Goal: Task Accomplishment & Management: Manage account settings

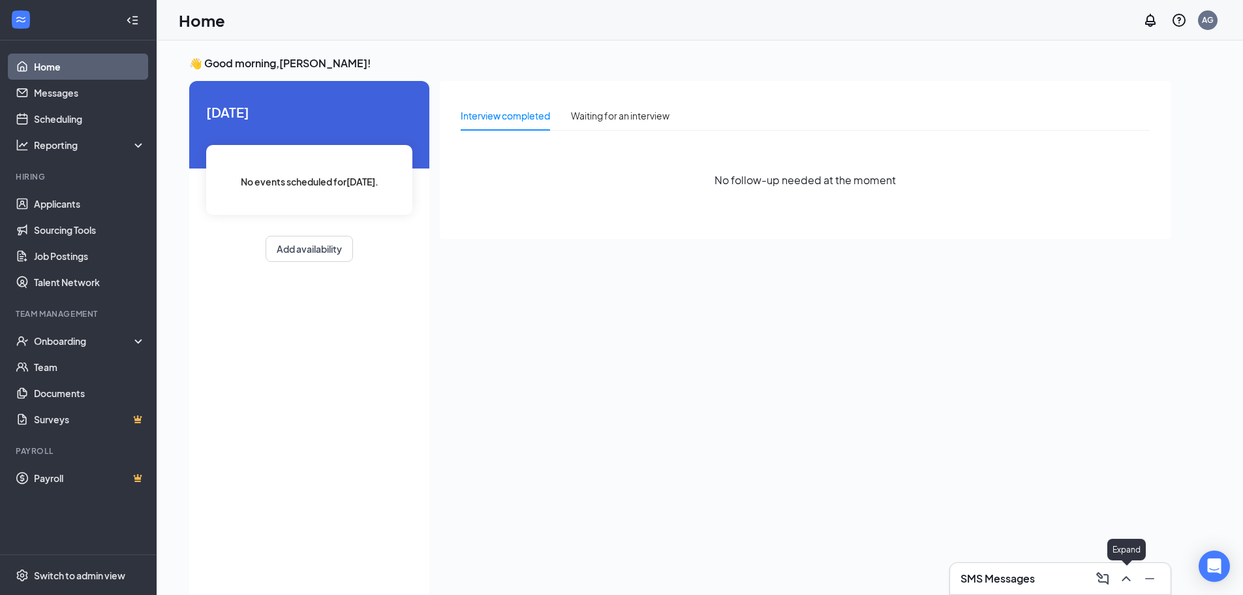
click at [1128, 582] on icon "ChevronUp" at bounding box center [1127, 578] width 16 height 16
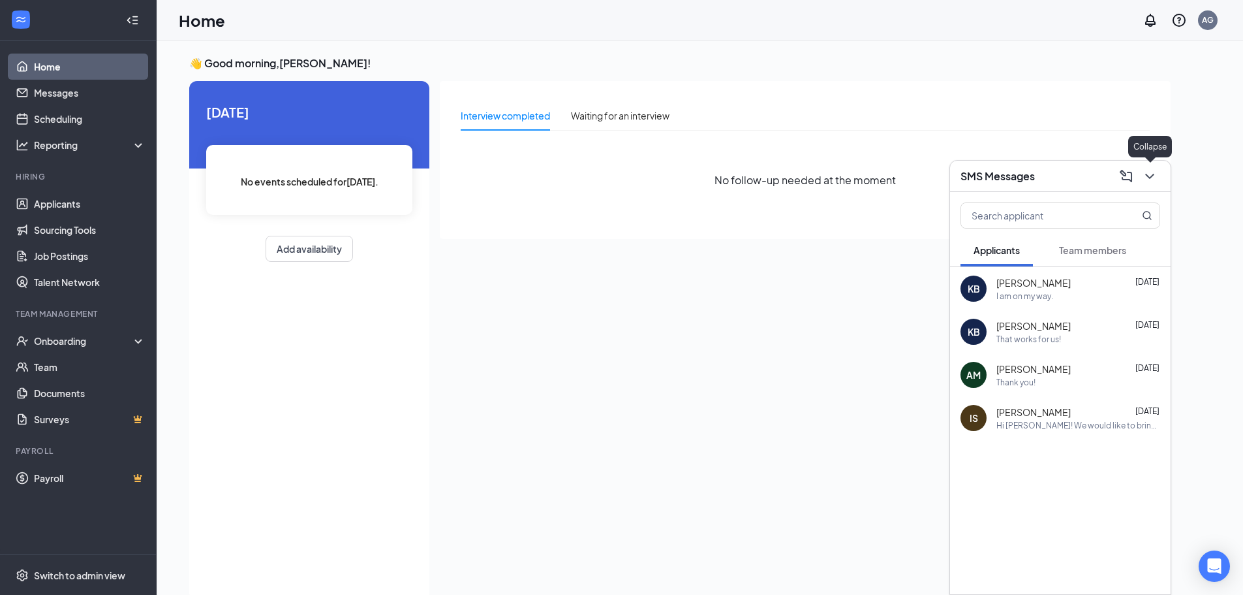
click at [1147, 180] on icon "ChevronDown" at bounding box center [1150, 176] width 16 height 16
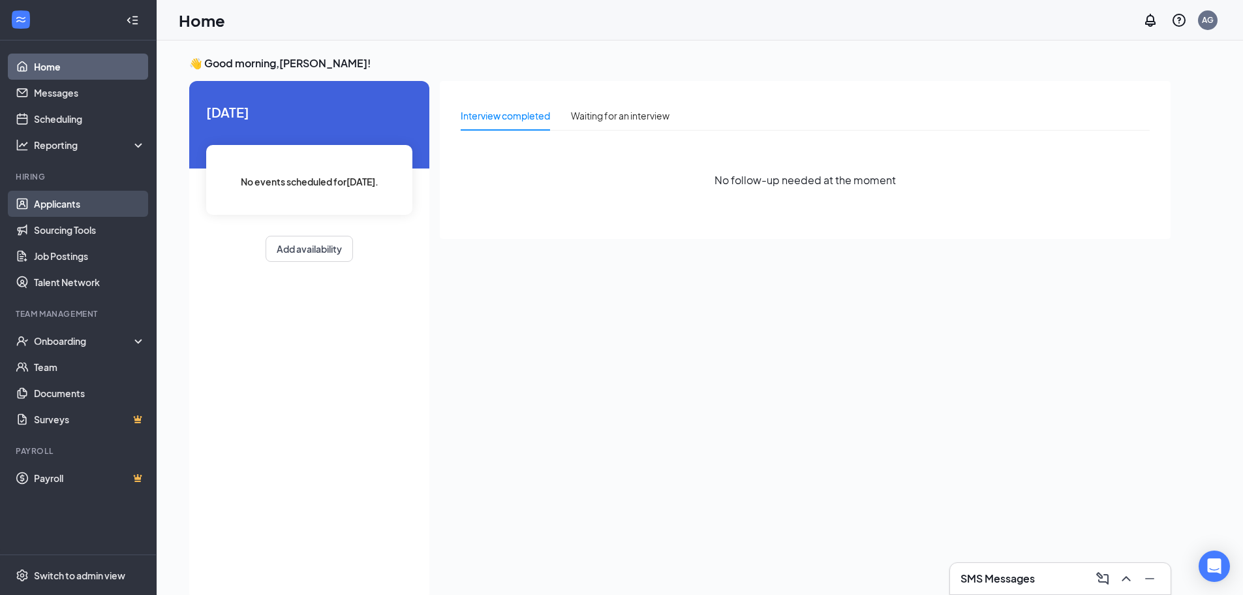
click at [84, 205] on link "Applicants" at bounding box center [90, 204] width 112 height 26
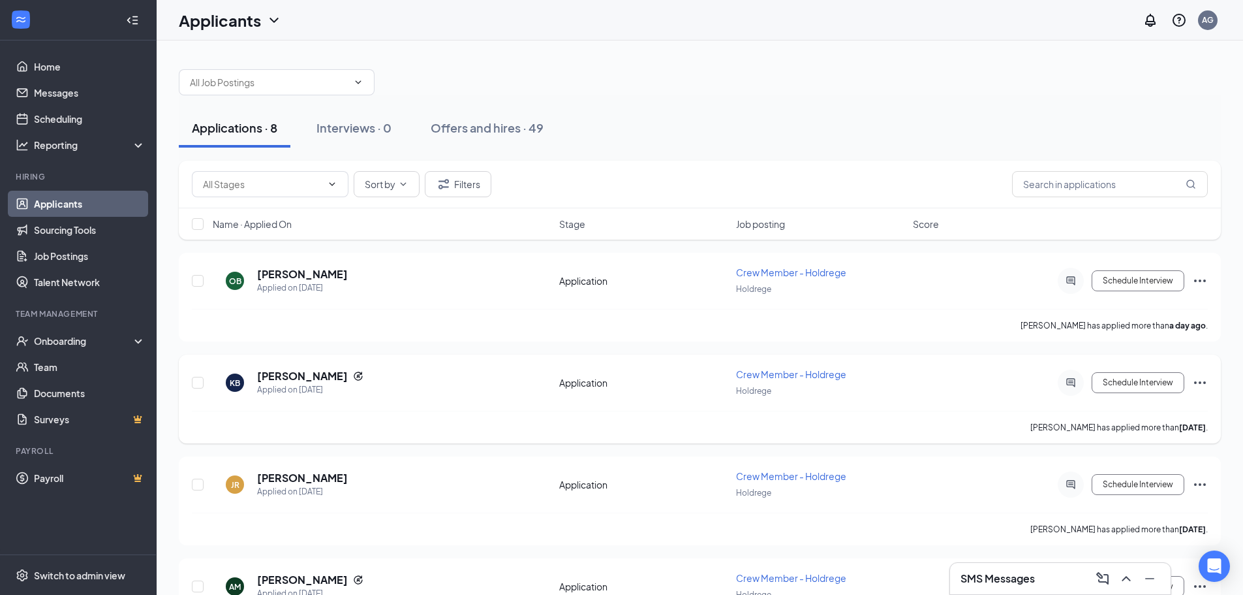
click at [1200, 382] on icon "Ellipses" at bounding box center [1200, 382] width 12 height 3
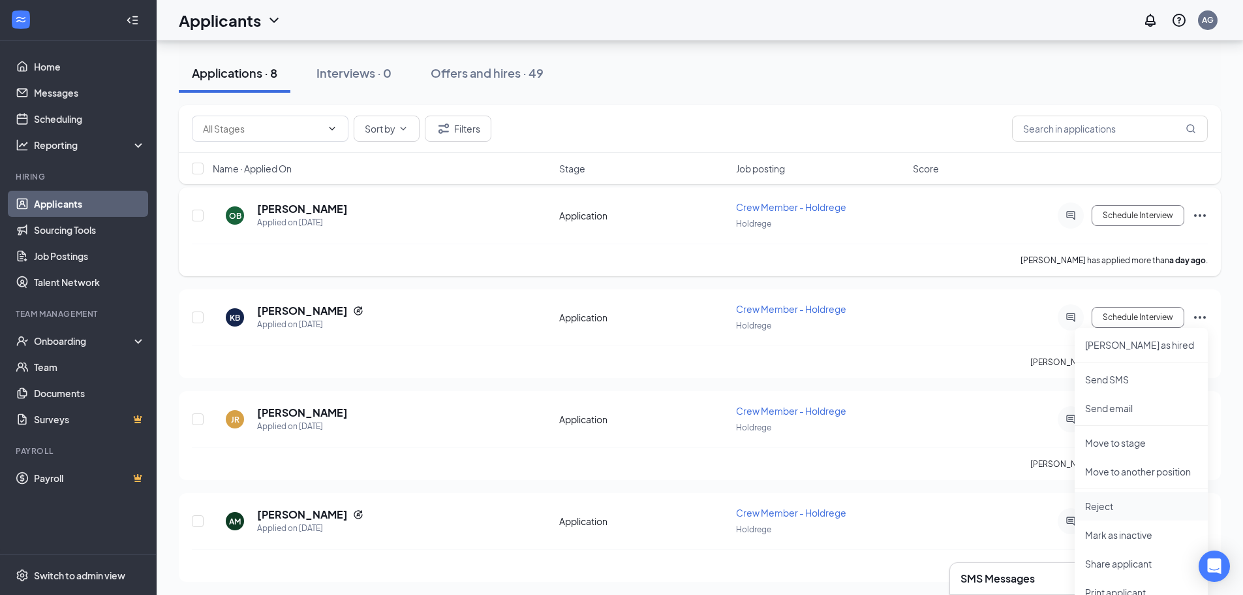
click at [1120, 504] on p "Reject" at bounding box center [1141, 505] width 112 height 13
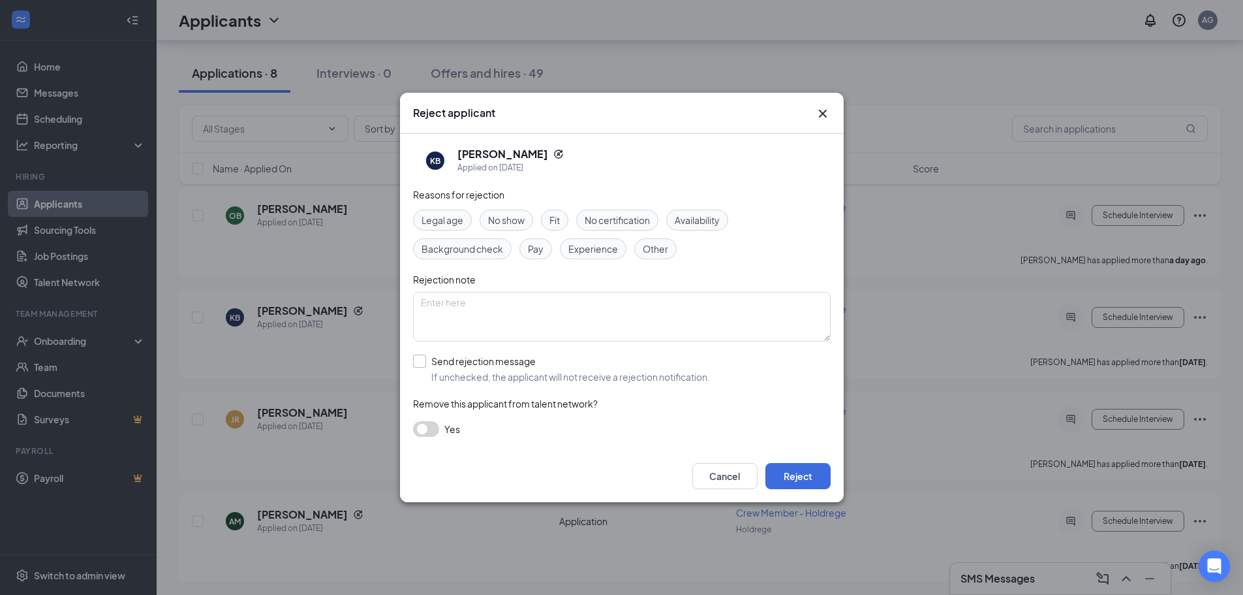
click at [422, 366] on input "Send rejection message If unchecked, the applicant will not receive a rejection…" at bounding box center [561, 368] width 297 height 29
checkbox input "true"
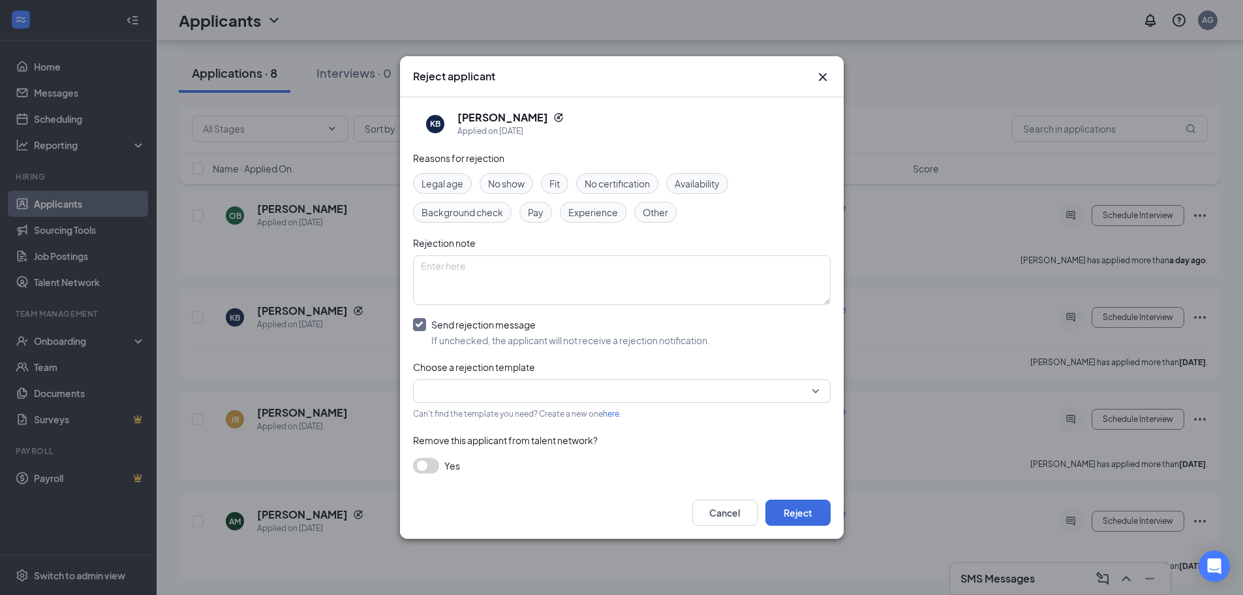
click at [629, 394] on input "search" at bounding box center [617, 391] width 393 height 22
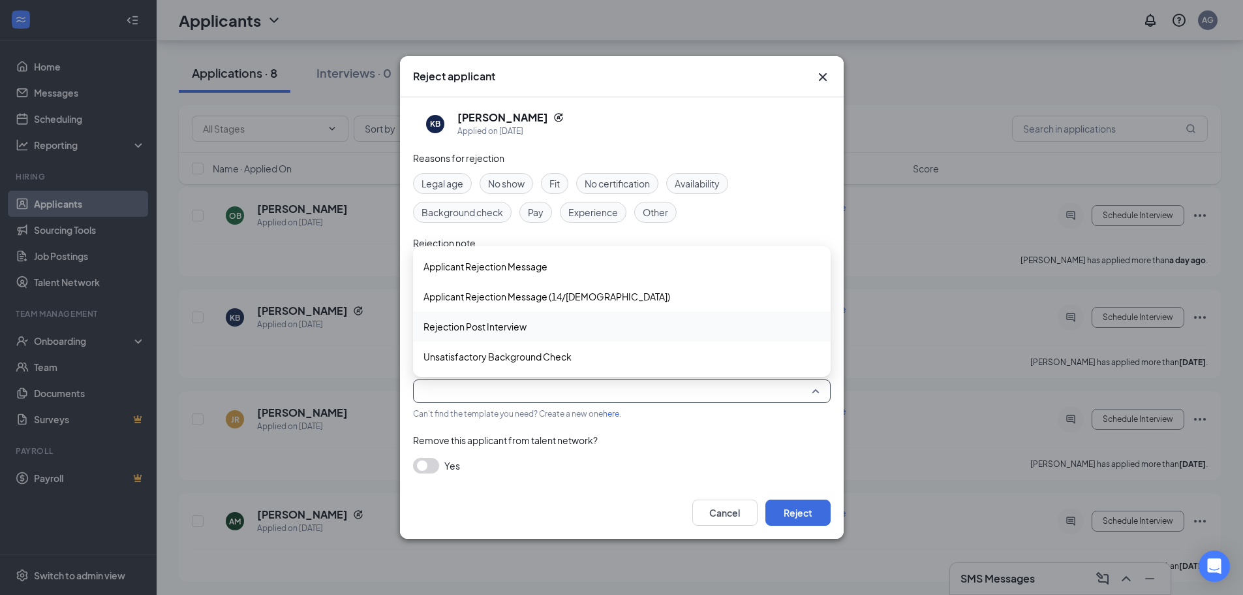
click at [473, 324] on span "Rejection Post Interview" at bounding box center [475, 326] width 103 height 14
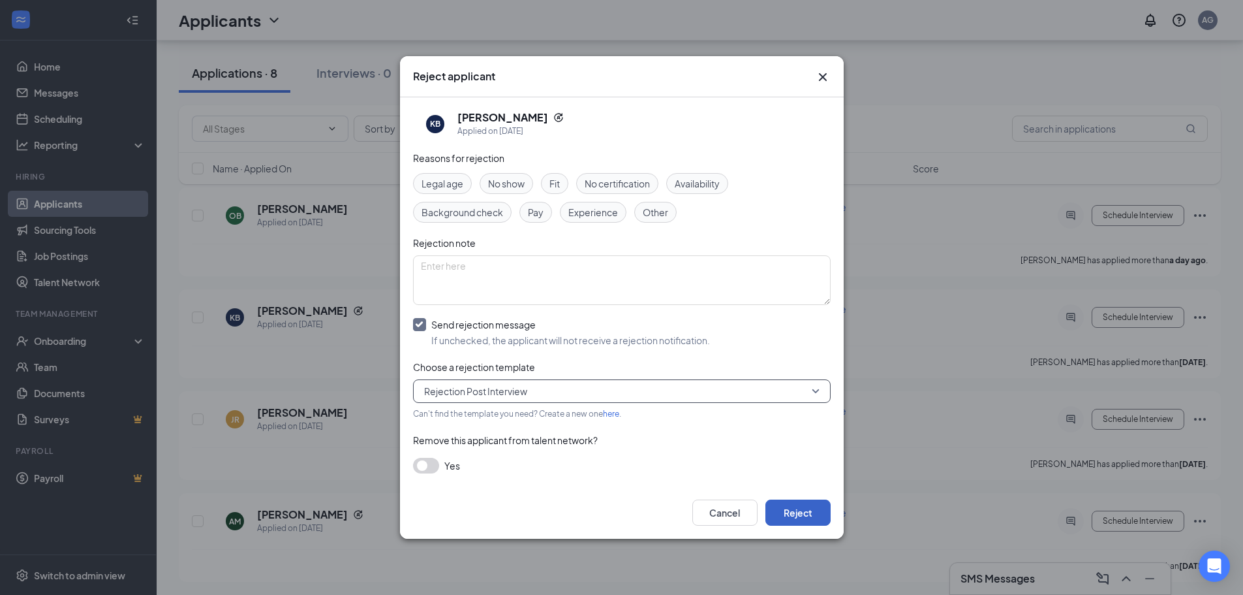
click at [801, 512] on button "Reject" at bounding box center [798, 512] width 65 height 26
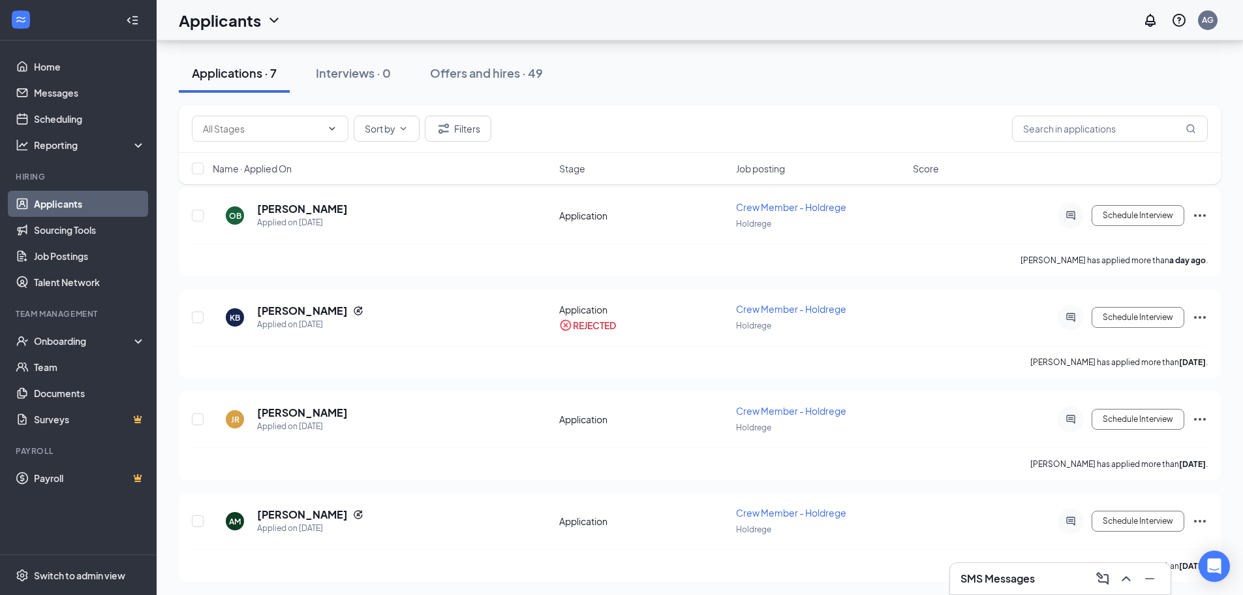
scroll to position [475, 0]
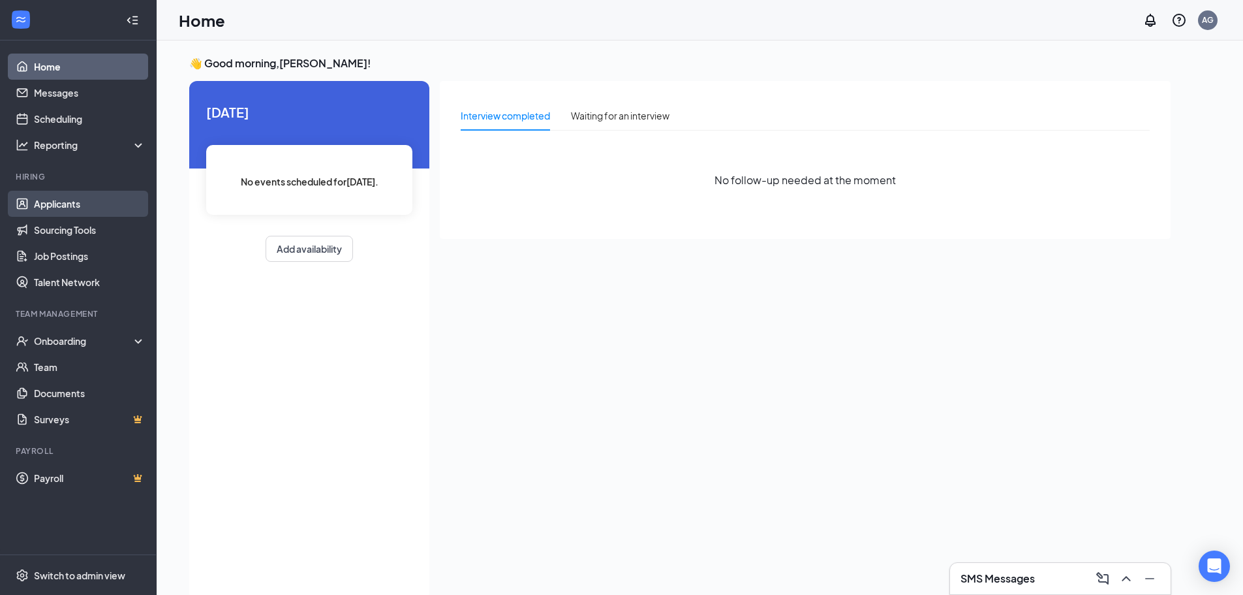
click at [78, 210] on link "Applicants" at bounding box center [90, 204] width 112 height 26
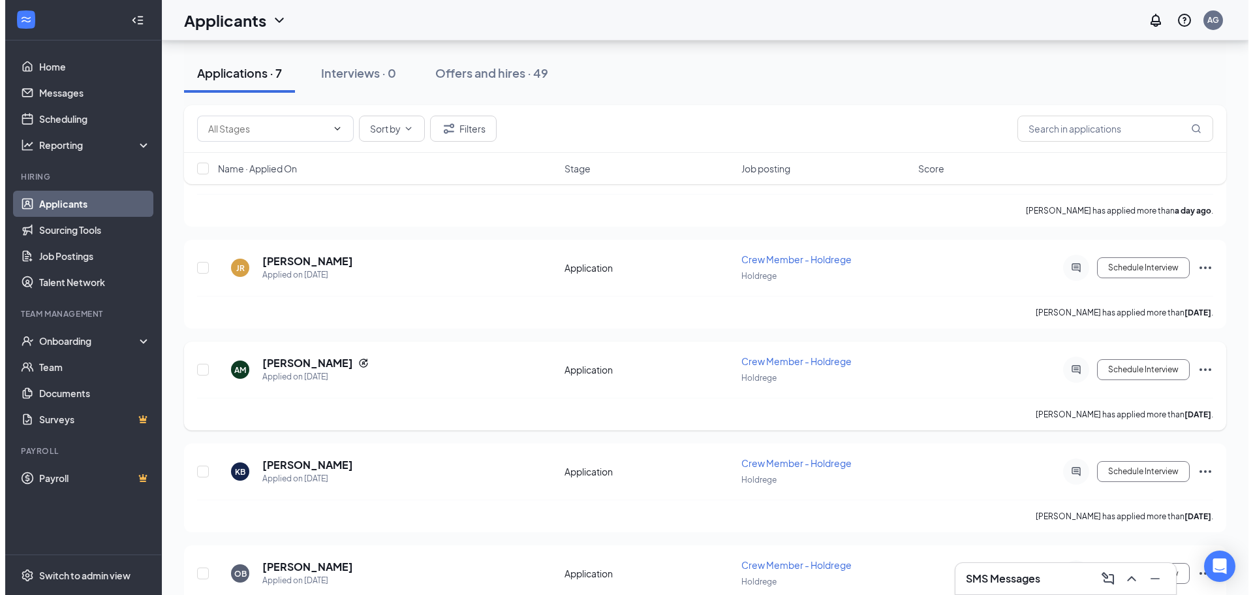
scroll to position [131, 0]
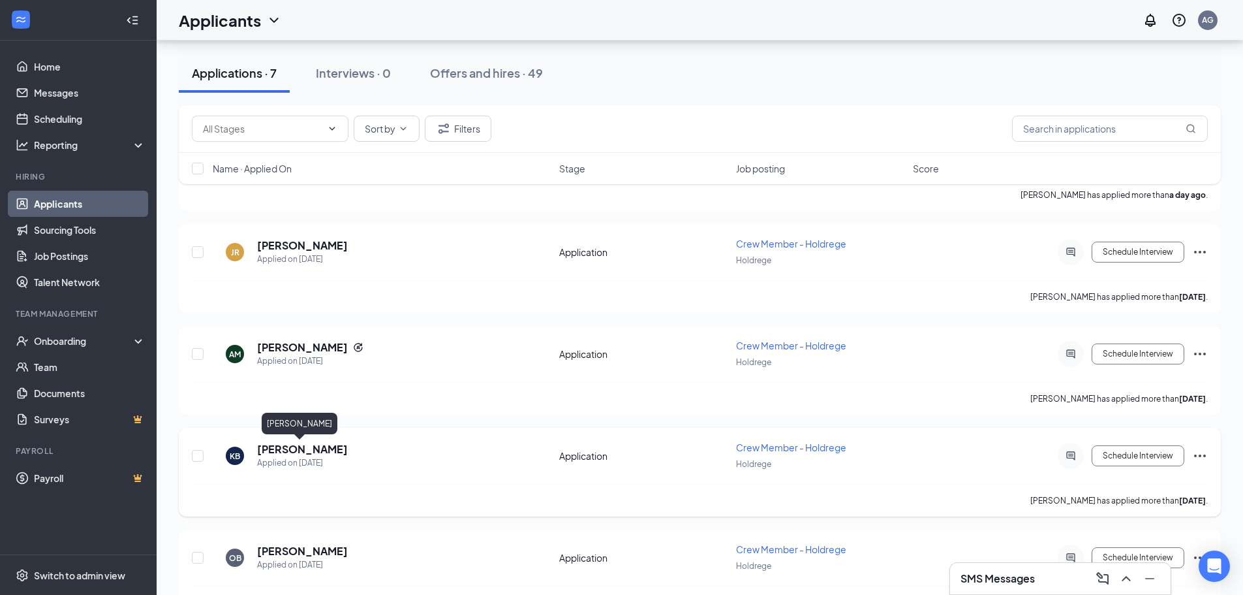
click at [299, 449] on h5 "[PERSON_NAME]" at bounding box center [302, 449] width 91 height 14
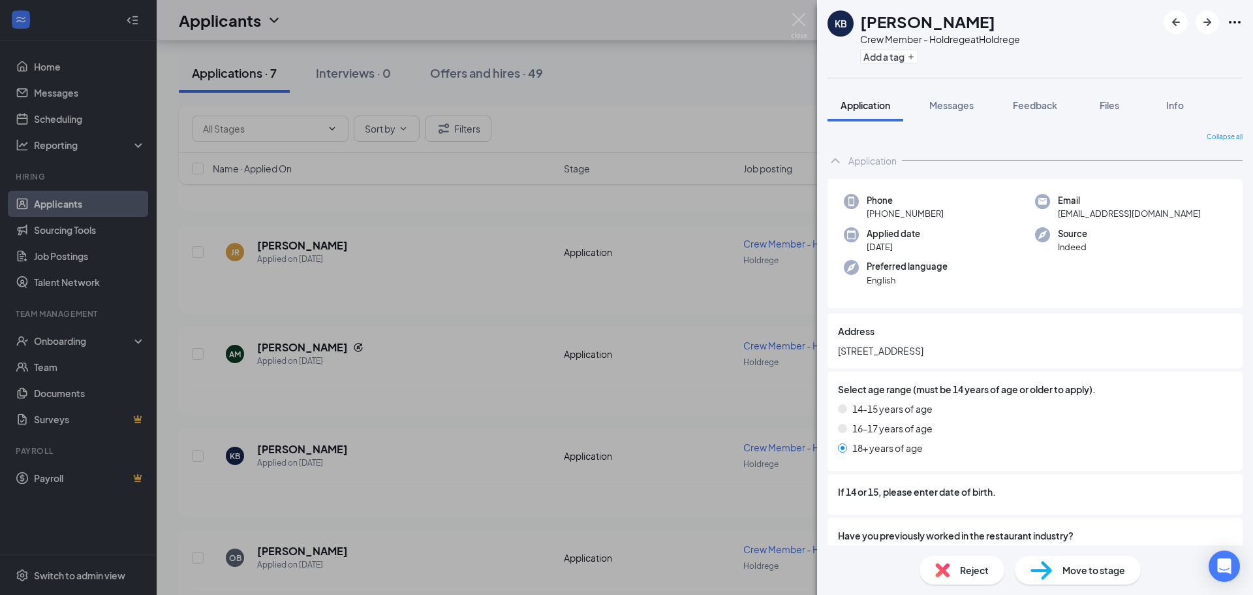
click at [1113, 567] on span "Move to stage" at bounding box center [1094, 570] width 63 height 14
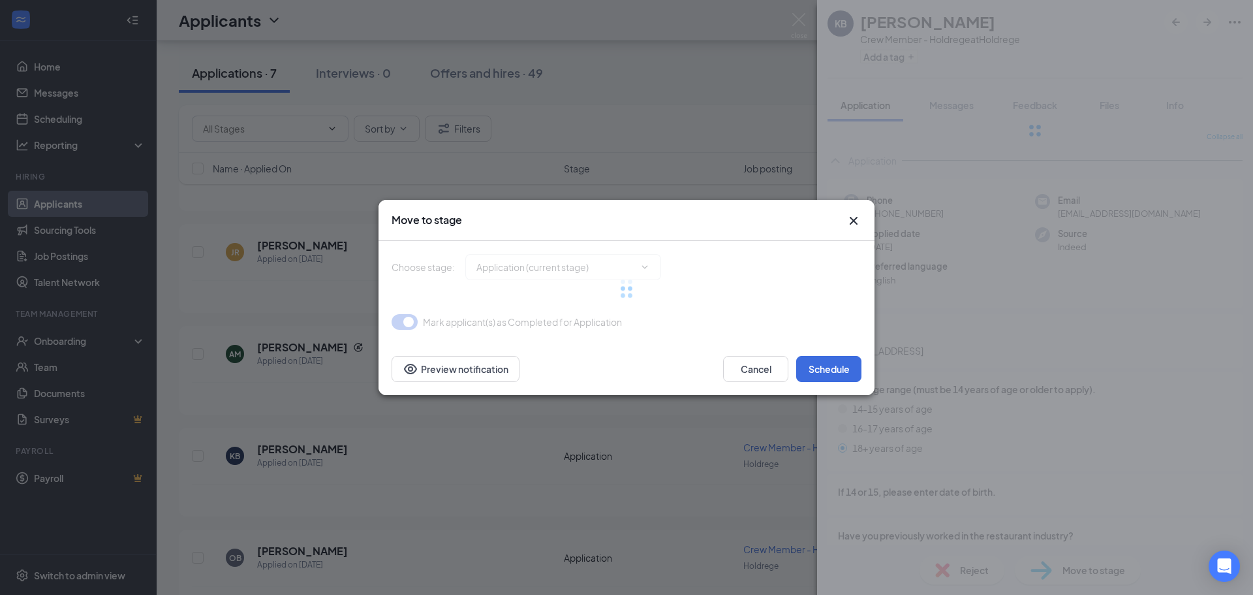
type input "Interview (next stage)"
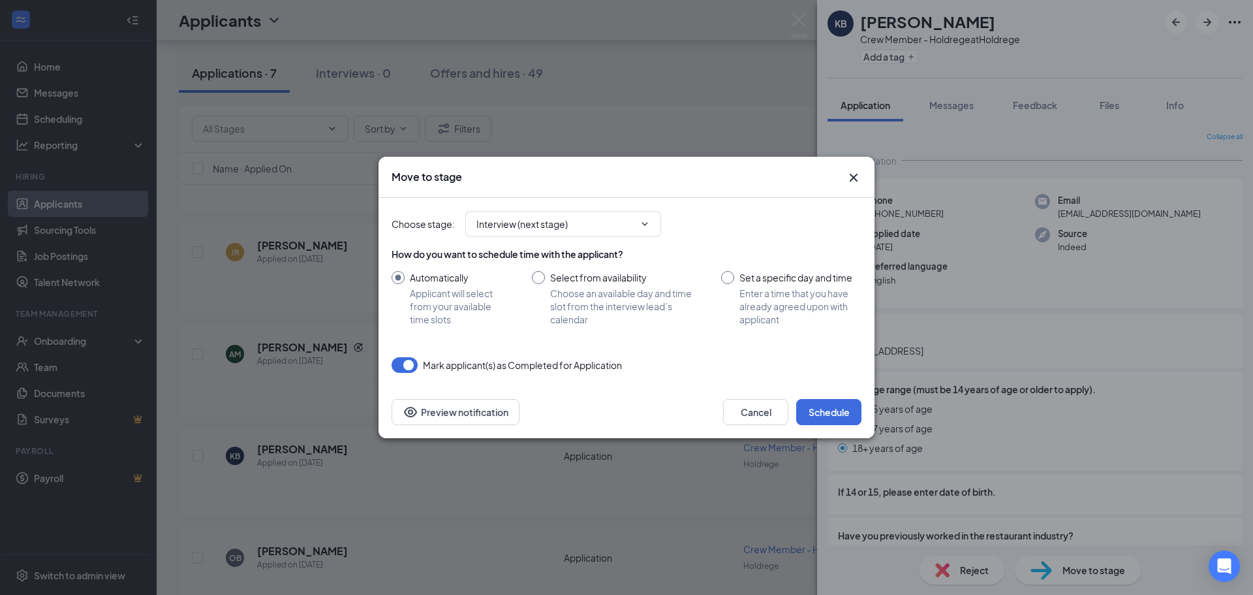
click at [743, 281] on input "Set a specific day and time Enter a time that you have already agreed upon with…" at bounding box center [791, 298] width 140 height 55
radio input "true"
radio input "false"
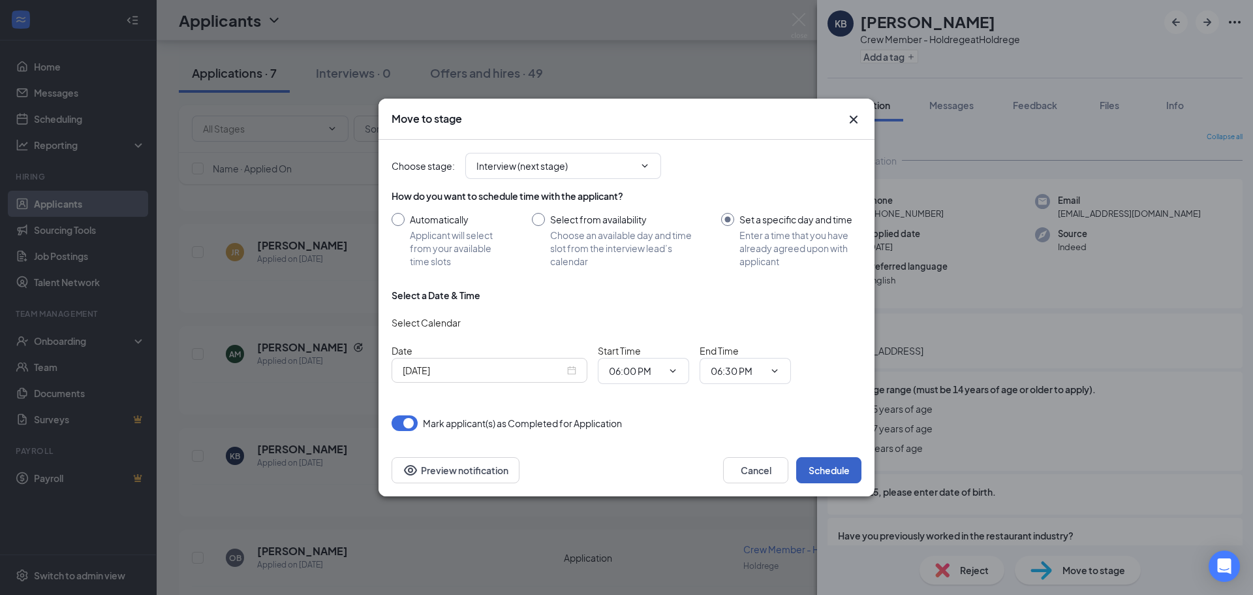
click at [817, 468] on button "Schedule" at bounding box center [828, 470] width 65 height 26
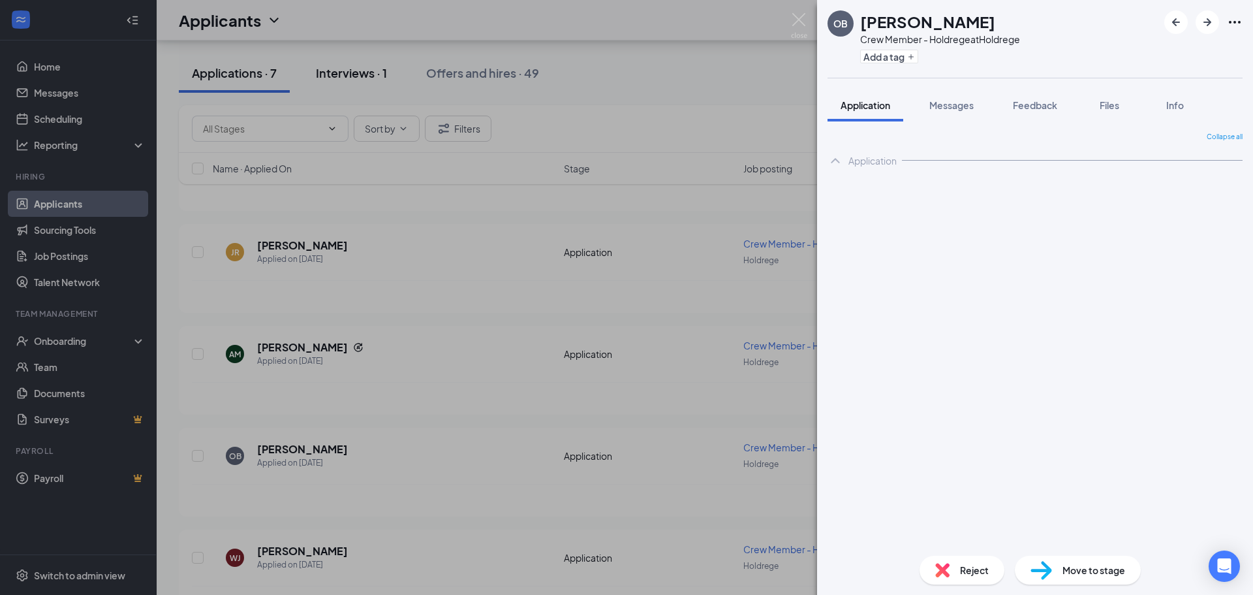
click at [800, 24] on img at bounding box center [799, 25] width 16 height 25
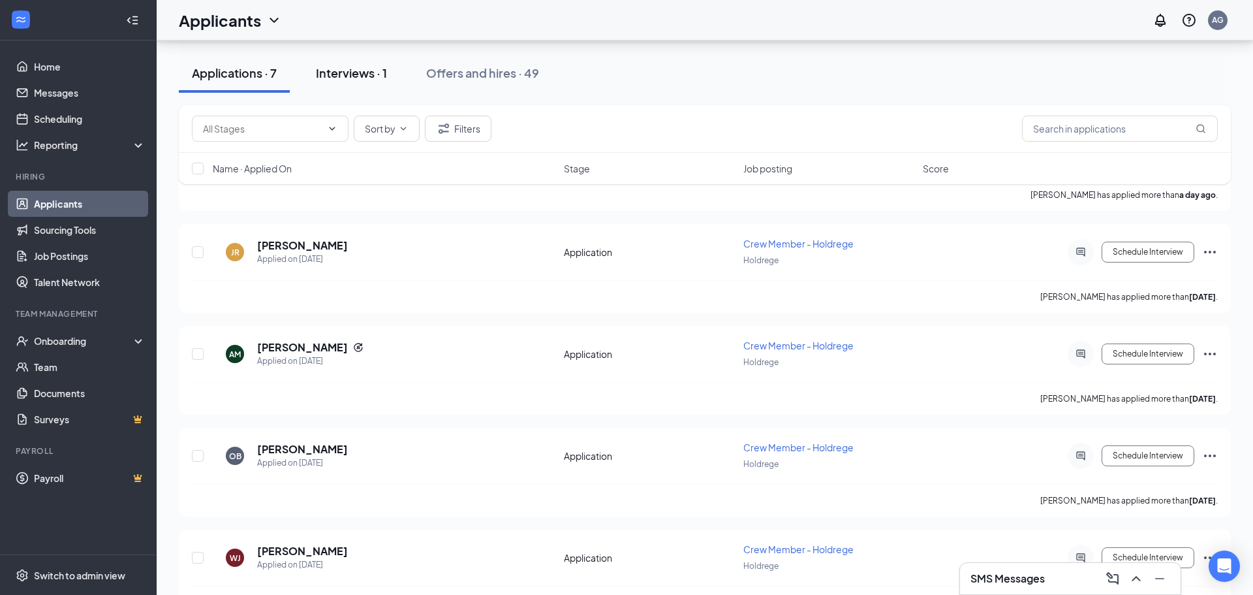
click at [344, 74] on div "Interviews · 1" at bounding box center [351, 73] width 71 height 16
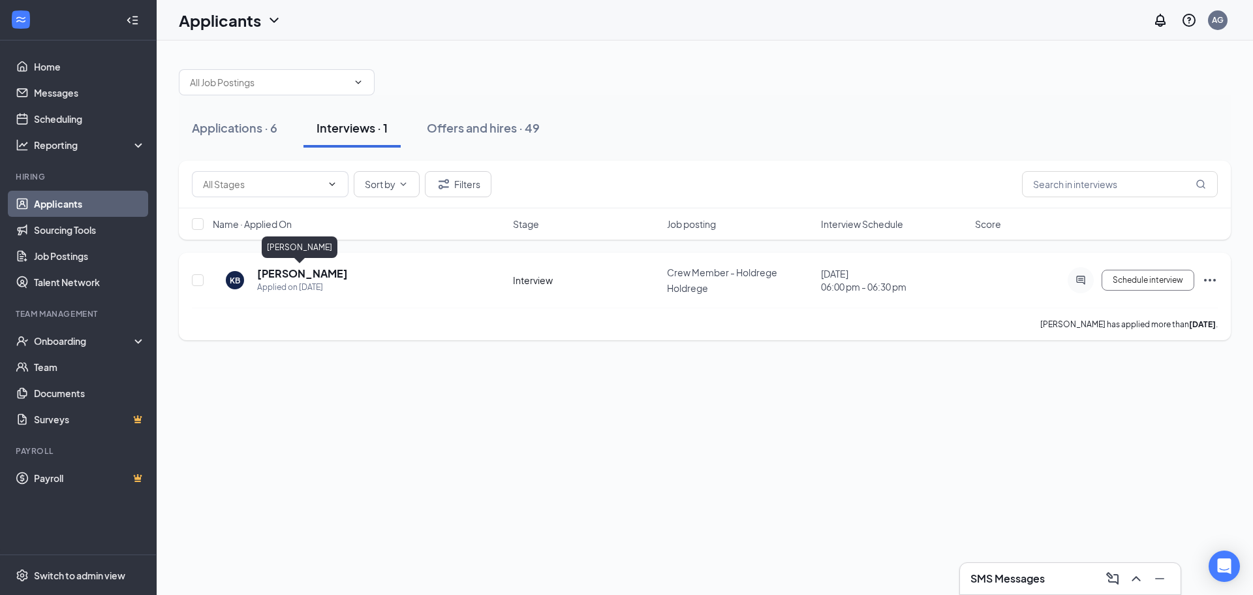
click at [290, 268] on h5 "[PERSON_NAME]" at bounding box center [302, 273] width 91 height 14
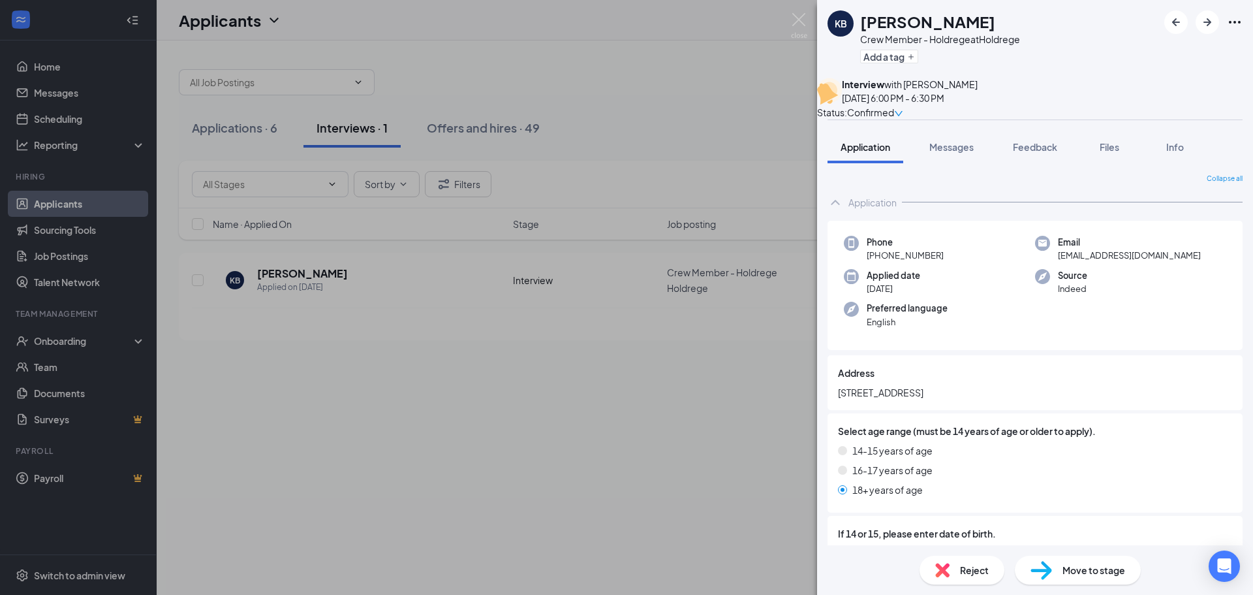
click at [1080, 569] on span "Move to stage" at bounding box center [1094, 570] width 63 height 14
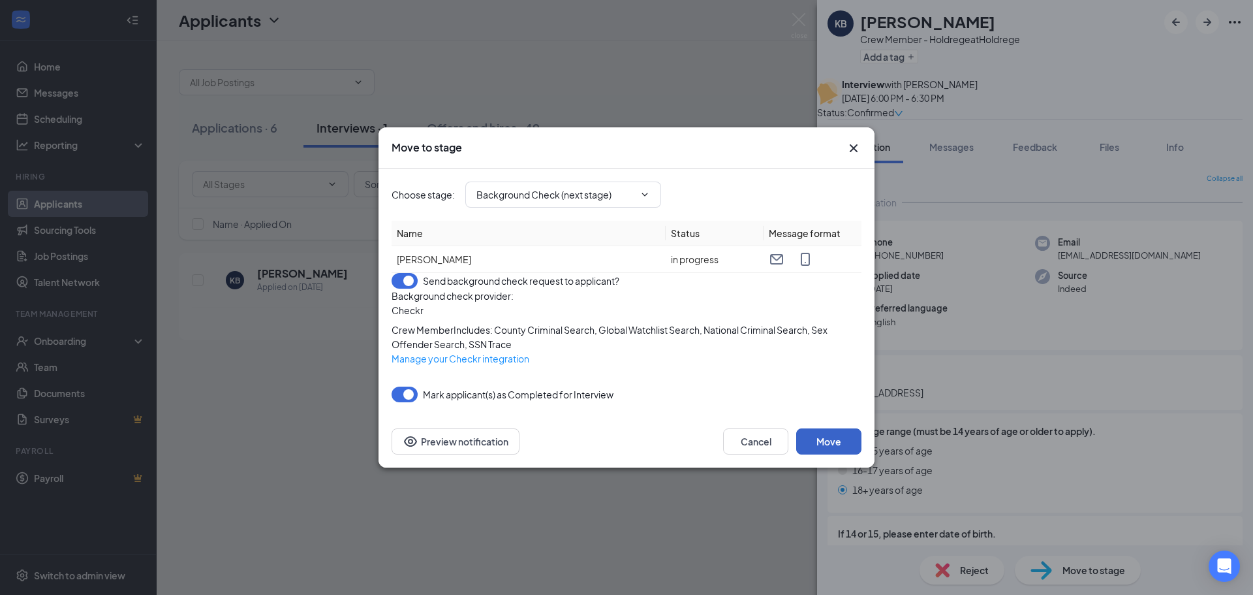
click at [850, 454] on button "Move" at bounding box center [828, 441] width 65 height 26
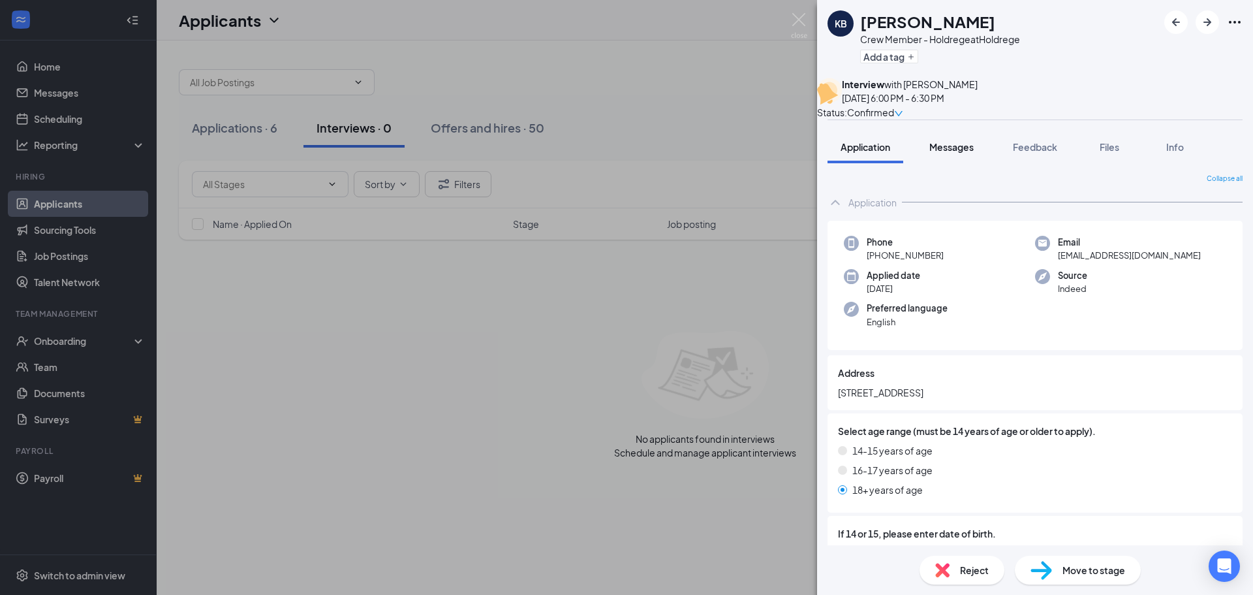
click at [971, 153] on span "Messages" at bounding box center [951, 147] width 44 height 12
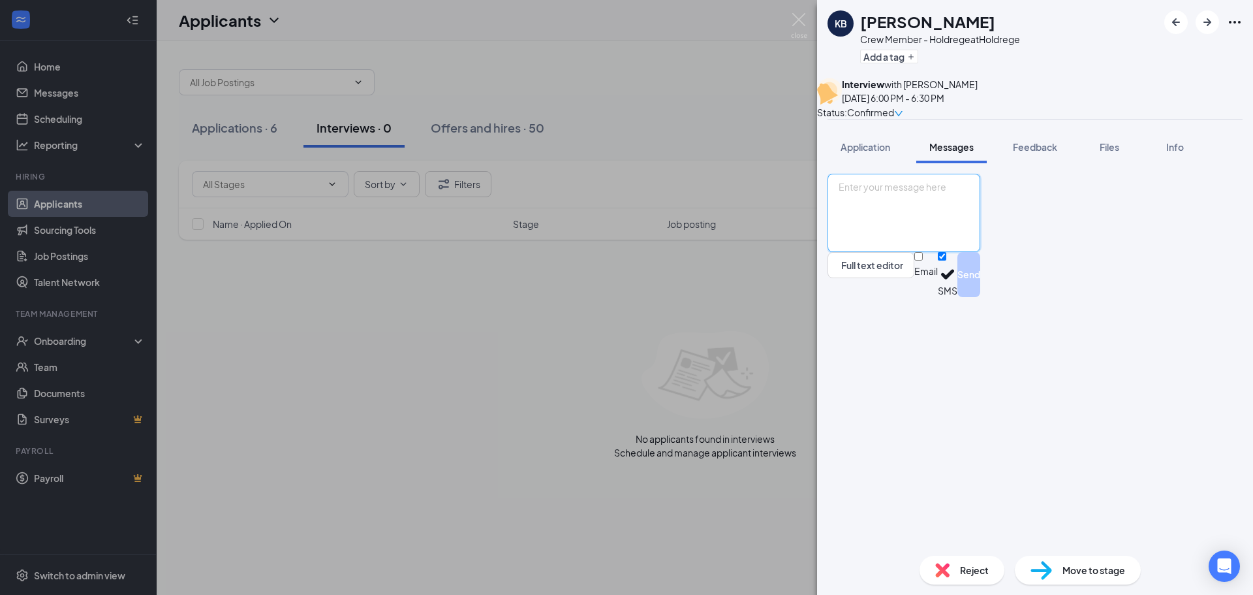
click at [942, 252] on textarea at bounding box center [904, 213] width 153 height 78
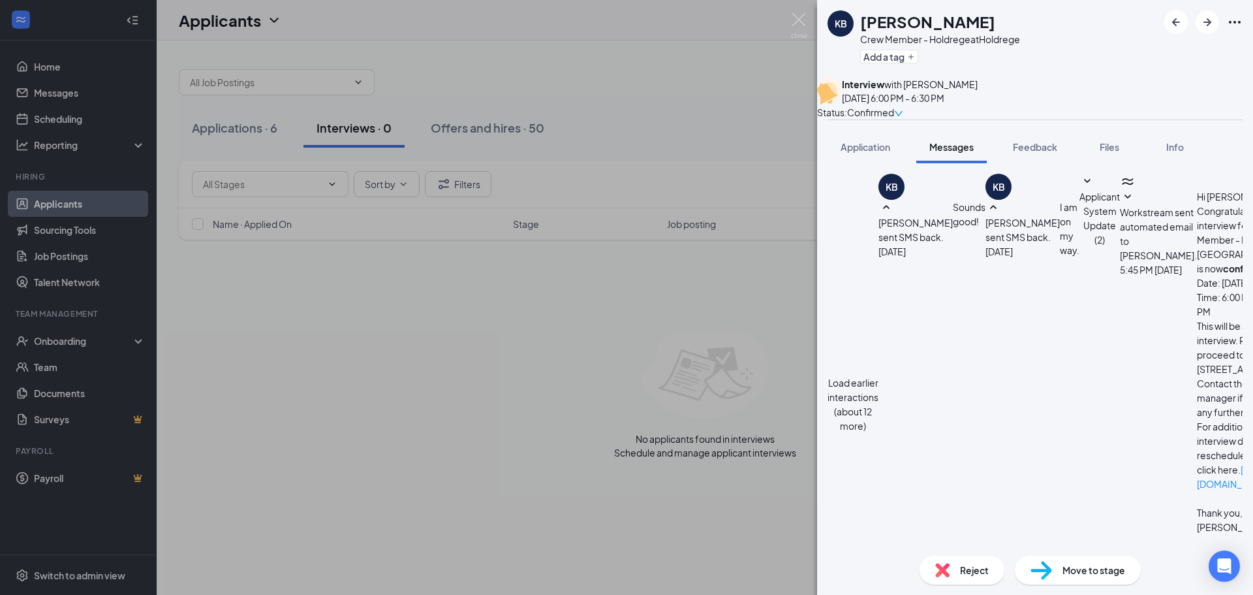
scroll to position [280, 0]
type textarea "Hi [PERSON_NAME] we would love to hire you! I just sent over a background check…"
click at [807, 22] on div "KB [PERSON_NAME] Crew Member - Holdrege at Holdrege Add a tag Interview with [P…" at bounding box center [626, 297] width 1253 height 595
